Goal: Task Accomplishment & Management: Manage account settings

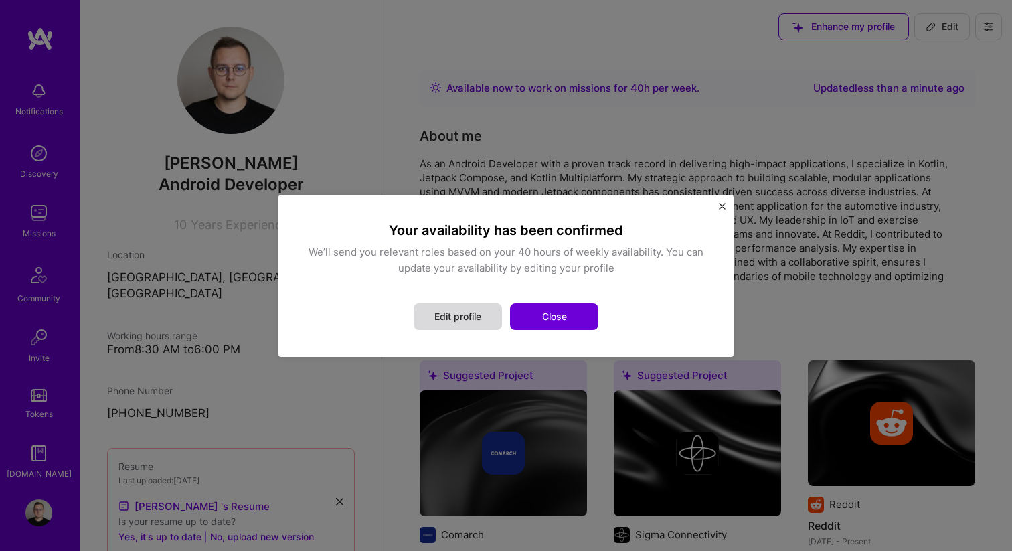
click at [473, 313] on button "Edit profile" at bounding box center [458, 316] width 88 height 27
select select "PL"
select select "Right Now"
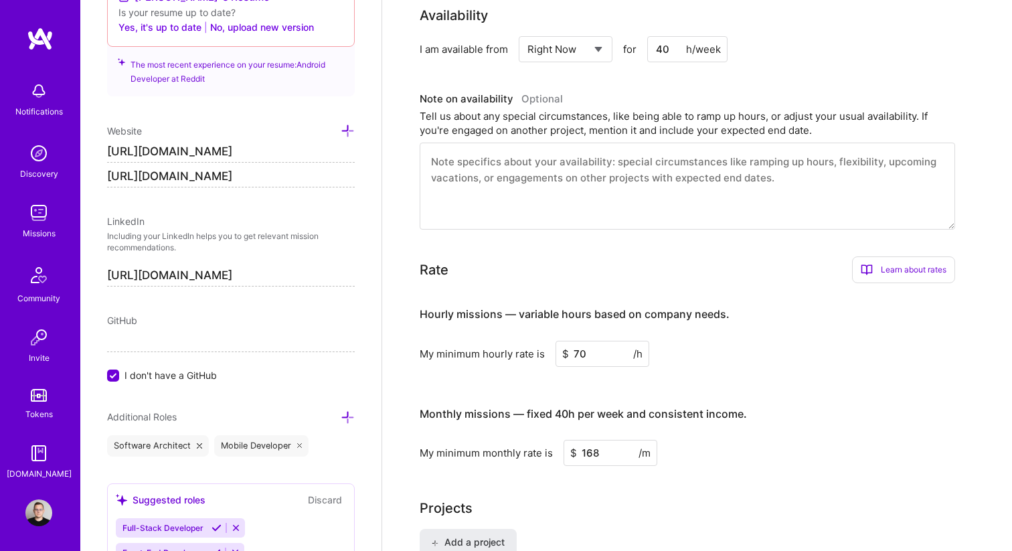
scroll to position [383, 0]
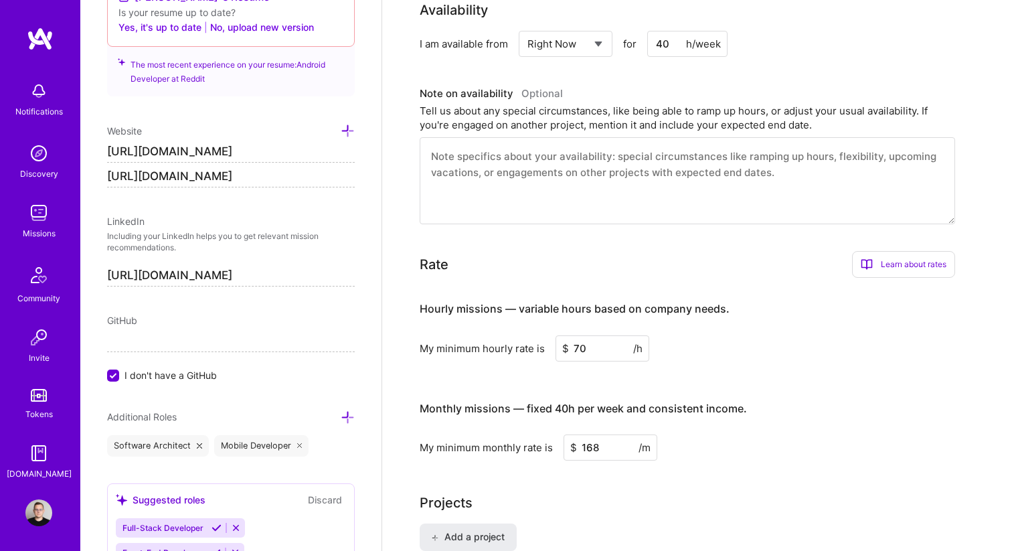
click at [591, 364] on div "Hourly missions — variable hours based on company needs. My minimum hourly rate…" at bounding box center [688, 375] width 536 height 172
click at [591, 350] on input "70" at bounding box center [603, 348] width 94 height 26
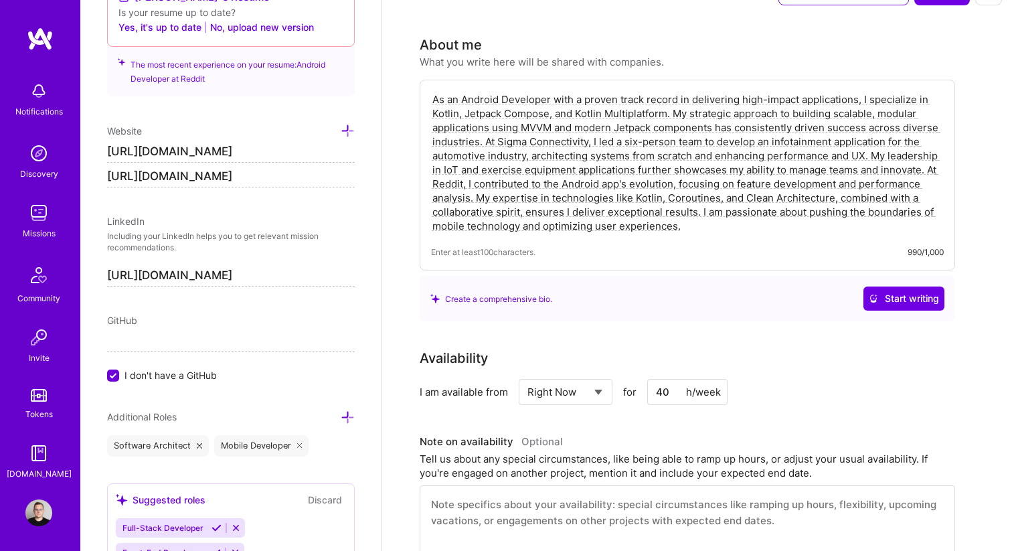
scroll to position [0, 0]
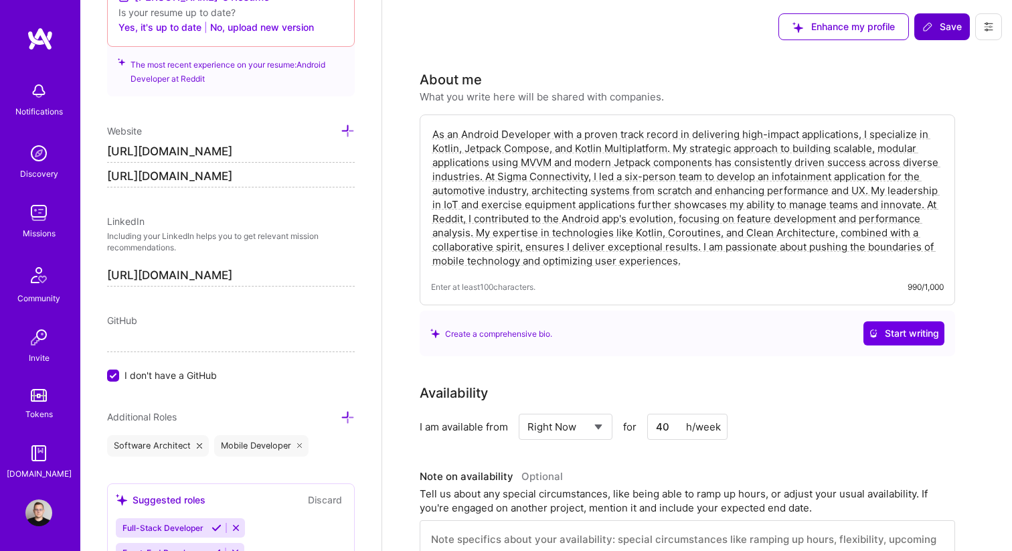
click at [933, 21] on icon at bounding box center [928, 26] width 11 height 11
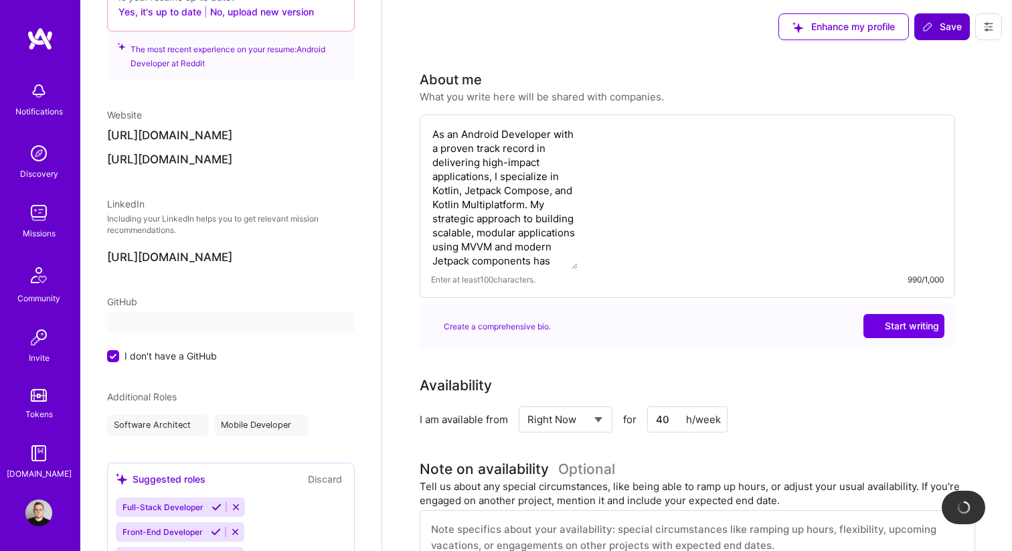
scroll to position [493, 0]
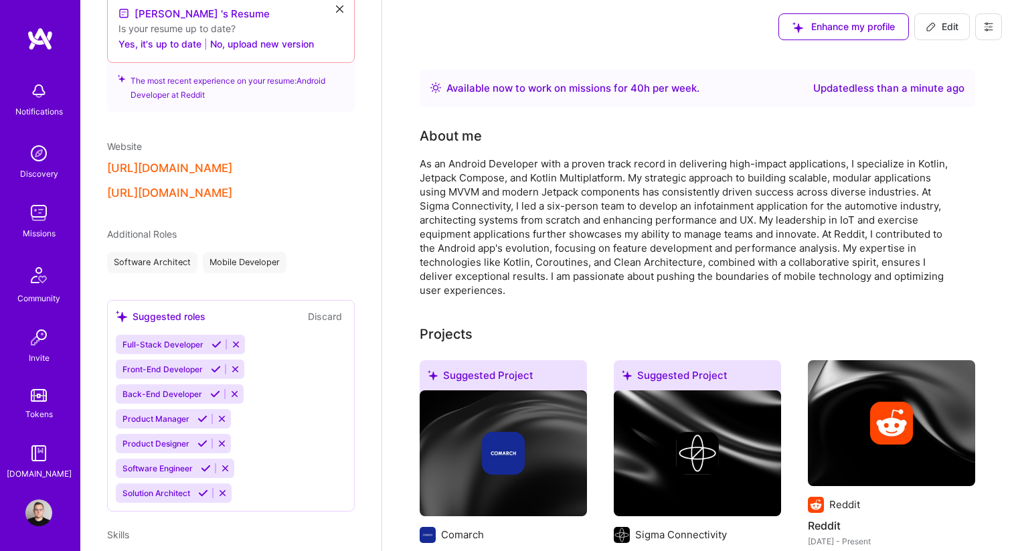
click at [46, 30] on img at bounding box center [40, 39] width 27 height 24
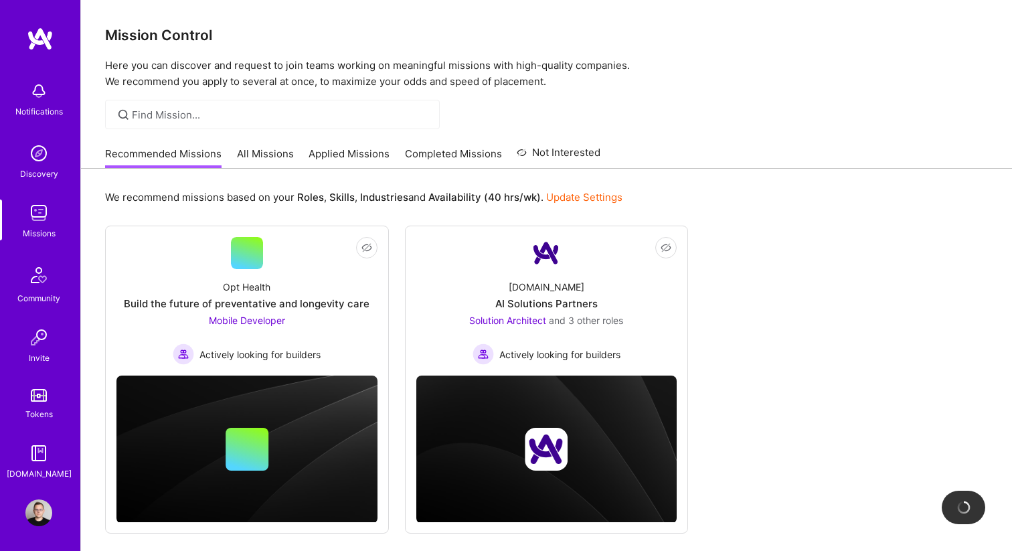
click at [37, 148] on img at bounding box center [38, 153] width 27 height 27
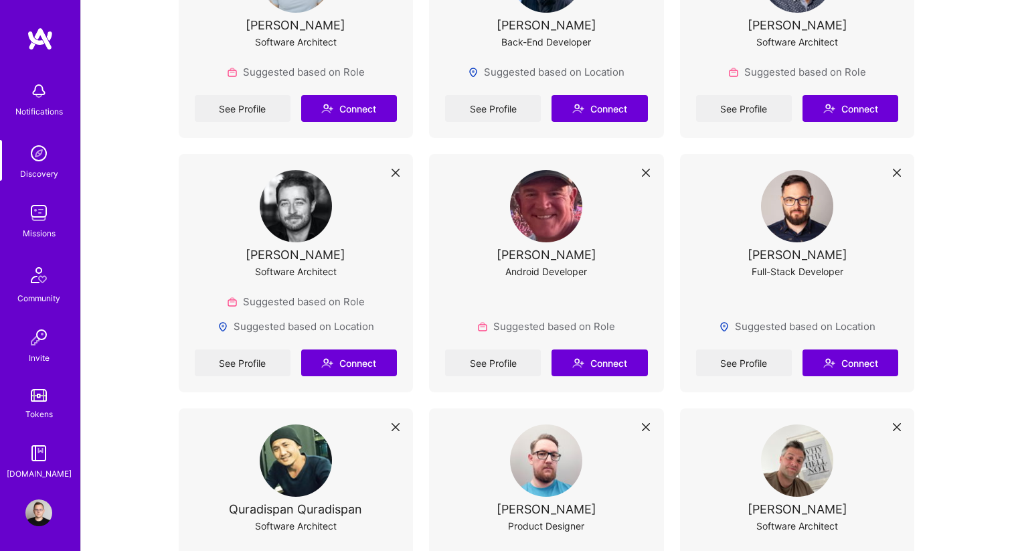
scroll to position [884, 0]
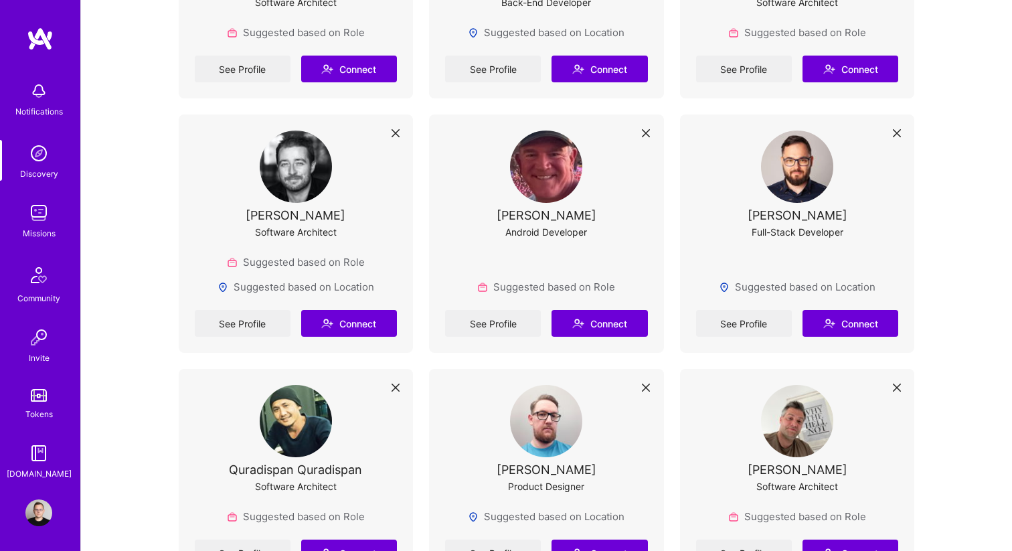
click at [43, 159] on img at bounding box center [38, 153] width 27 height 27
click at [72, 231] on link "Missions" at bounding box center [38, 220] width 83 height 41
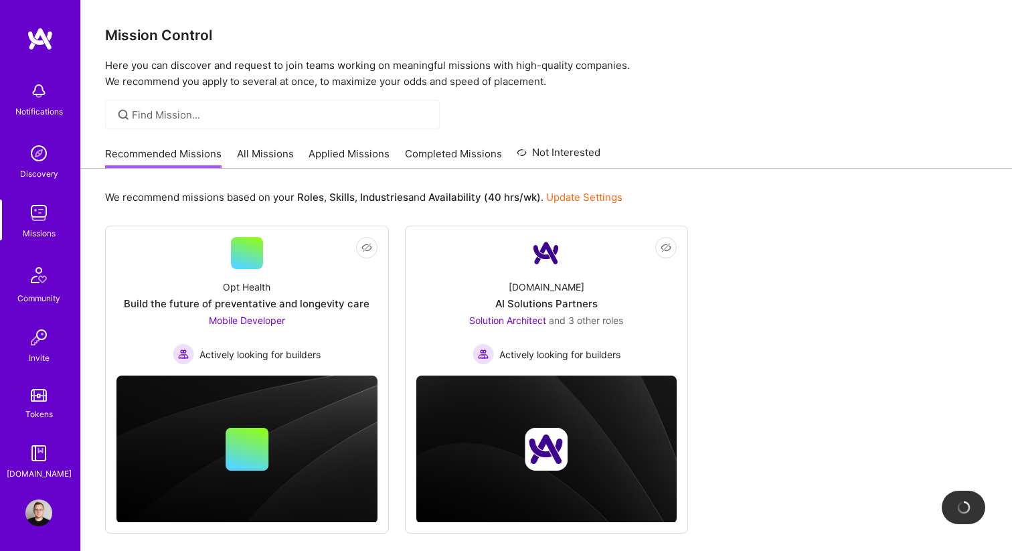
click at [247, 150] on link "All Missions" at bounding box center [265, 158] width 57 height 22
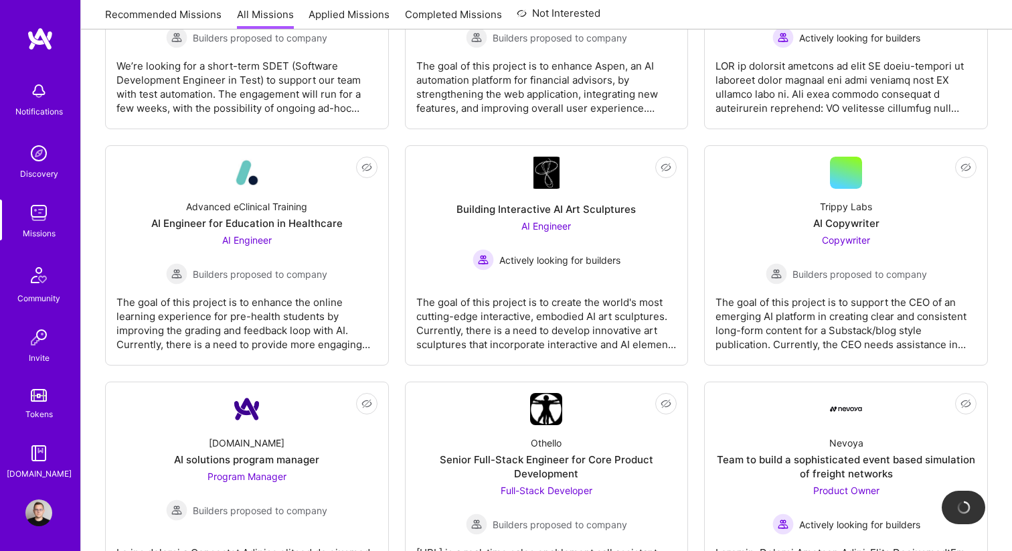
scroll to position [1004, 0]
